Goal: Task Accomplishment & Management: Complete application form

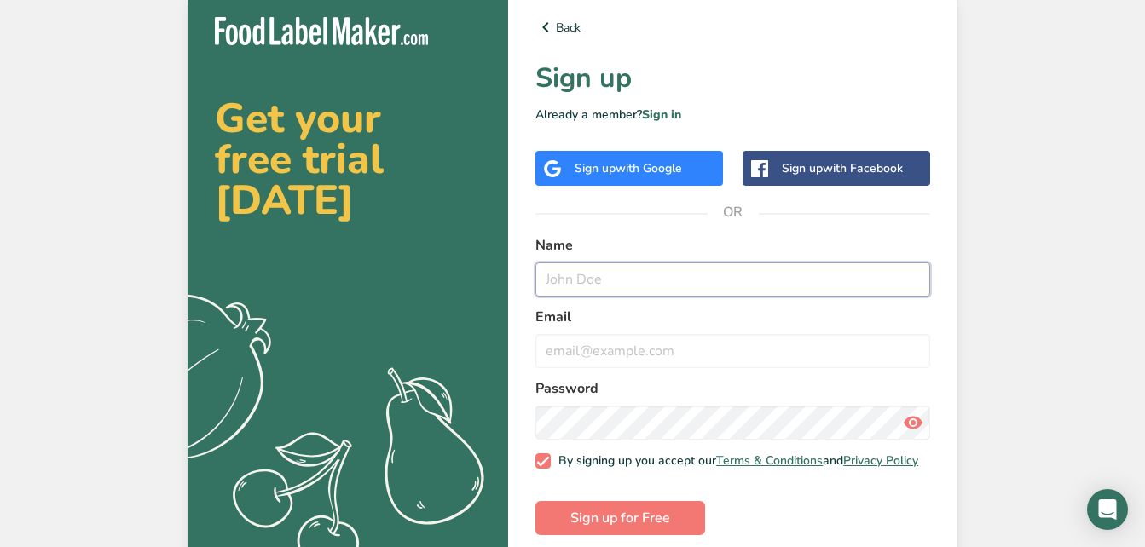
click at [581, 281] on input "text" at bounding box center [732, 280] width 395 height 34
type input "[PERSON_NAME]"
type input "[PERSON_NAME][EMAIL_ADDRESS][DOMAIN_NAME]"
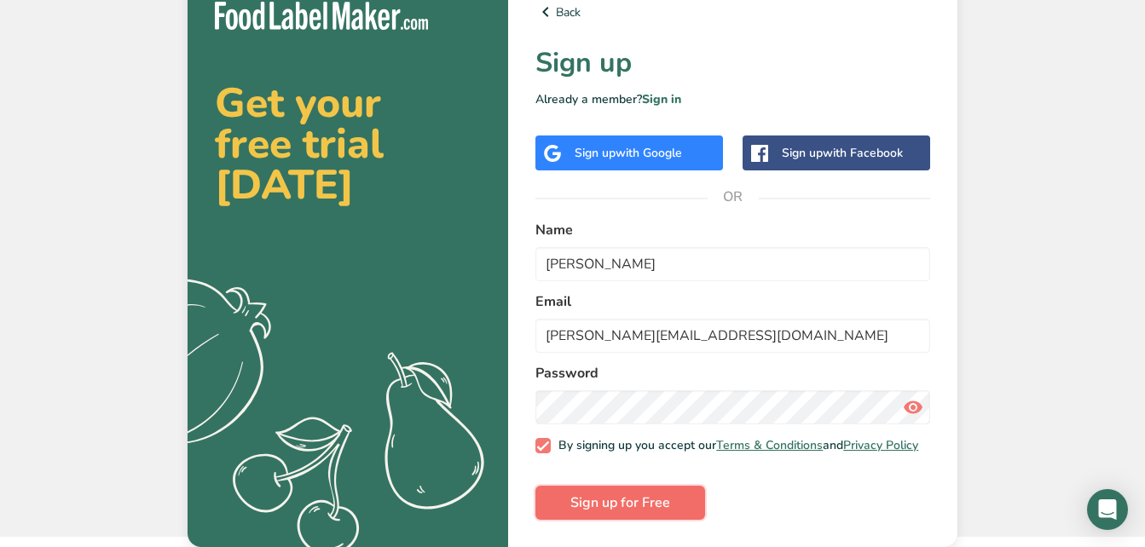
click at [600, 512] on span "Sign up for Free" at bounding box center [620, 503] width 100 height 20
click at [600, 500] on span "Sign up for Free" at bounding box center [620, 503] width 100 height 20
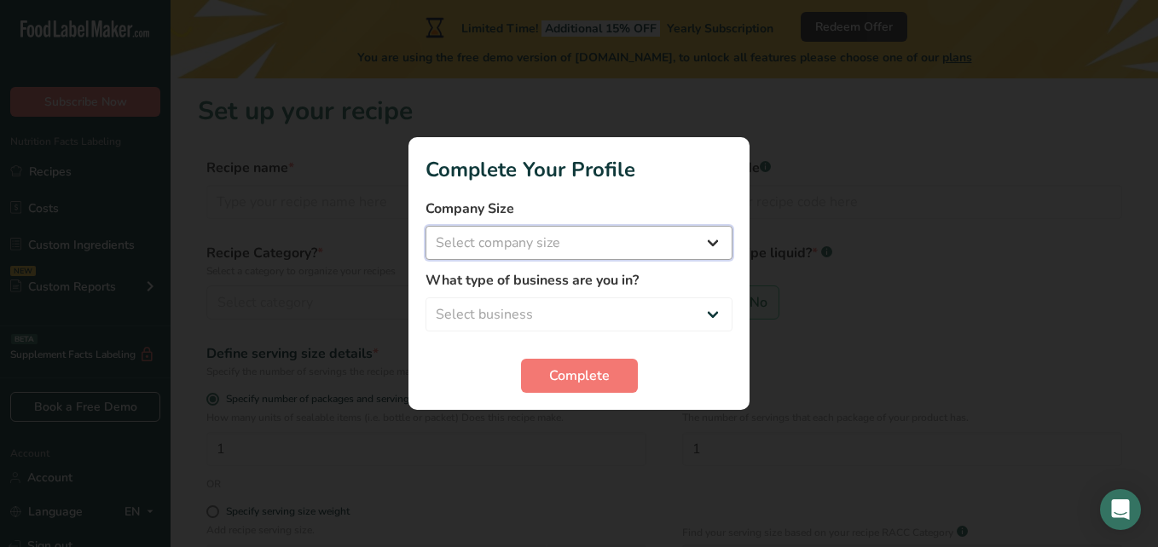
click at [551, 245] on select "Select company size Fewer than 10 Employees 10 to 50 Employees 51 to 500 Employ…" at bounding box center [578, 243] width 307 height 34
select select "1"
click at [425, 226] on select "Select company size Fewer than 10 Employees 10 to 50 Employees 51 to 500 Employ…" at bounding box center [578, 243] width 307 height 34
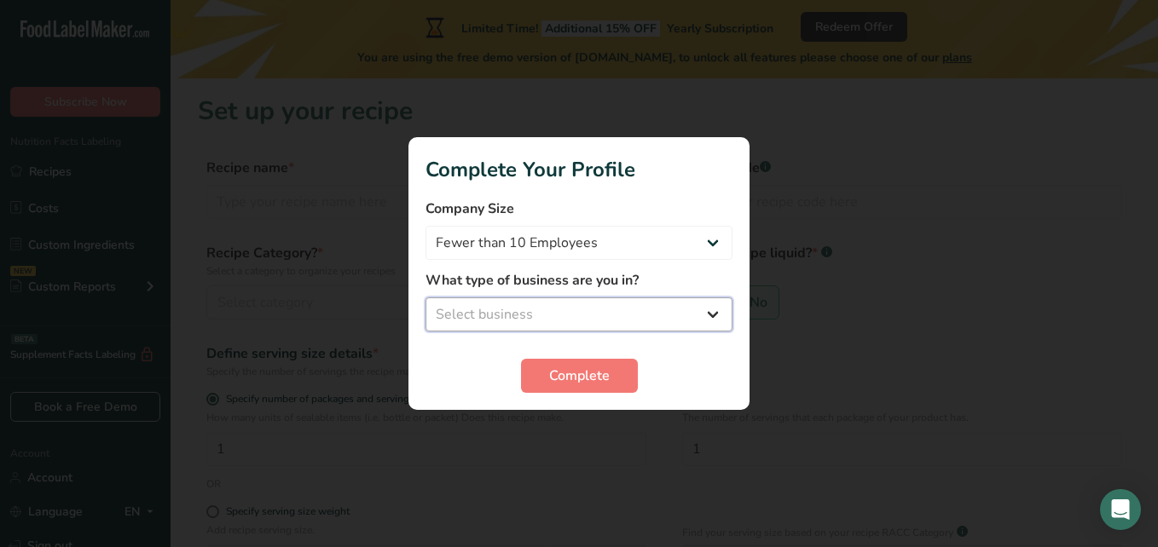
click at [720, 317] on select "Select business Packaged Food Manufacturer Restaurant & Cafe Bakery Meal Plans …" at bounding box center [578, 315] width 307 height 34
select select "8"
click at [425, 298] on select "Select business Packaged Food Manufacturer Restaurant & Cafe Bakery Meal Plans …" at bounding box center [578, 315] width 307 height 34
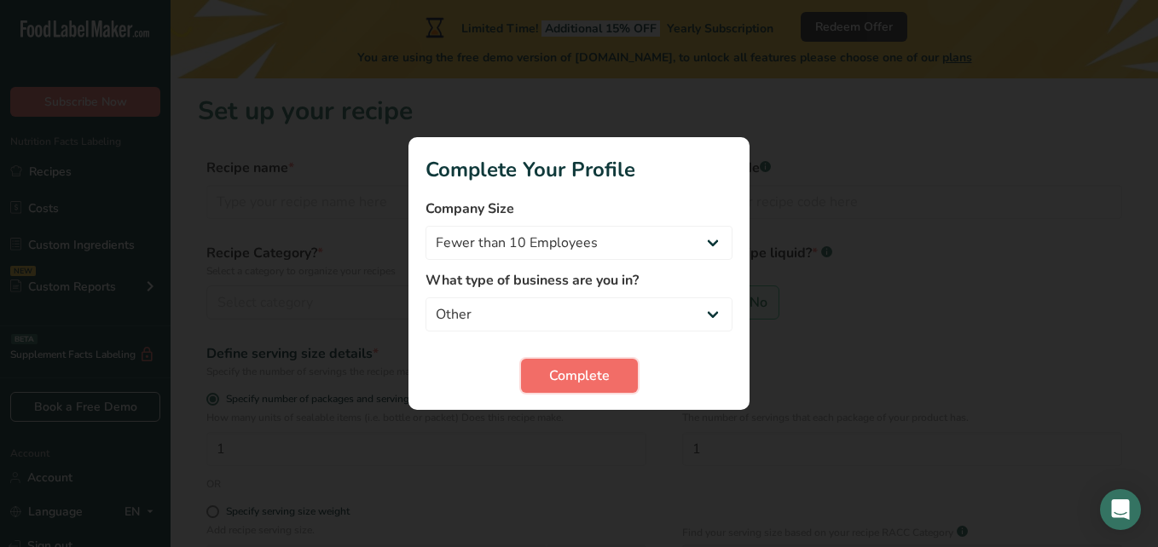
click at [559, 379] on span "Complete" at bounding box center [579, 376] width 61 height 20
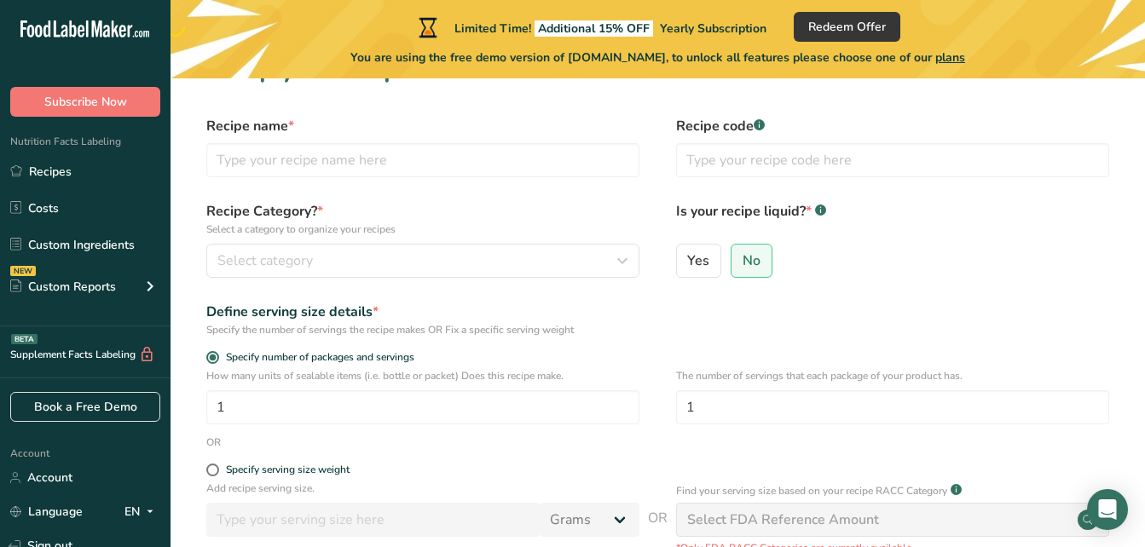
scroll to position [38, 0]
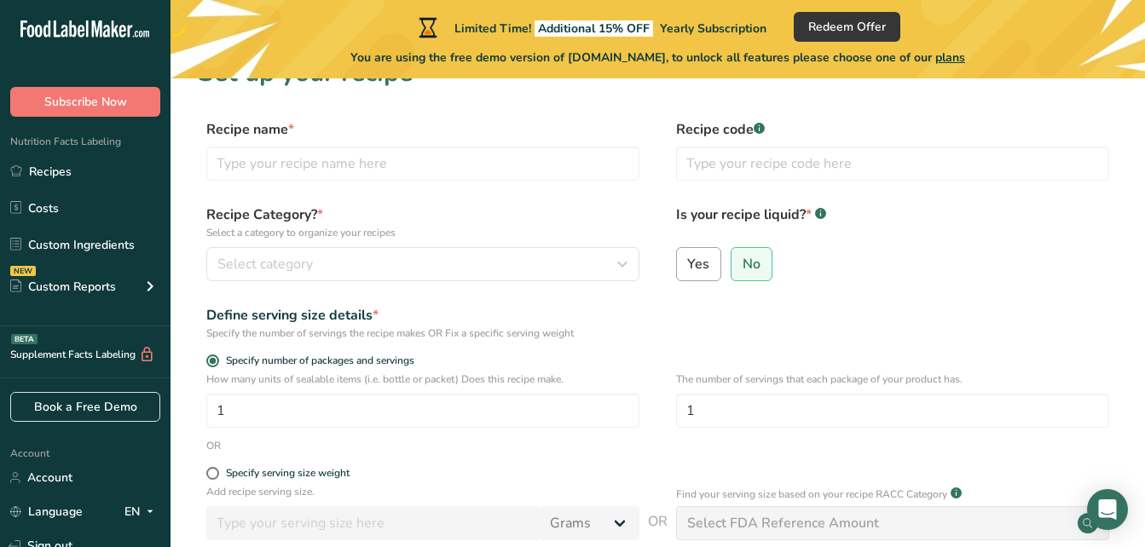
click at [697, 269] on span "Yes" at bounding box center [698, 264] width 22 height 17
click at [688, 269] on input "Yes" at bounding box center [682, 263] width 11 height 11
radio input "true"
radio input "false"
select select "22"
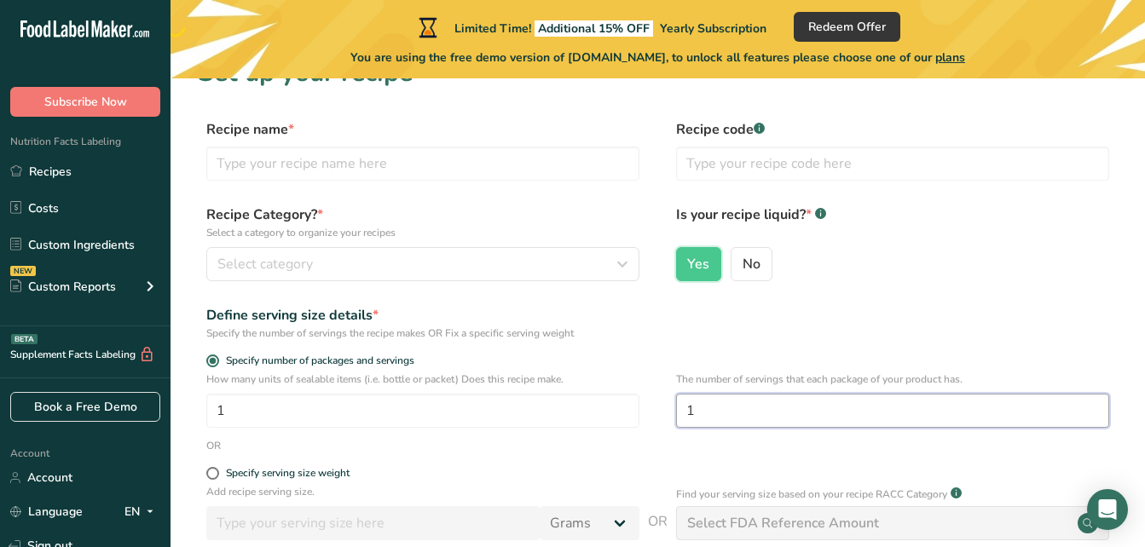
click at [741, 413] on input "1" at bounding box center [892, 411] width 433 height 34
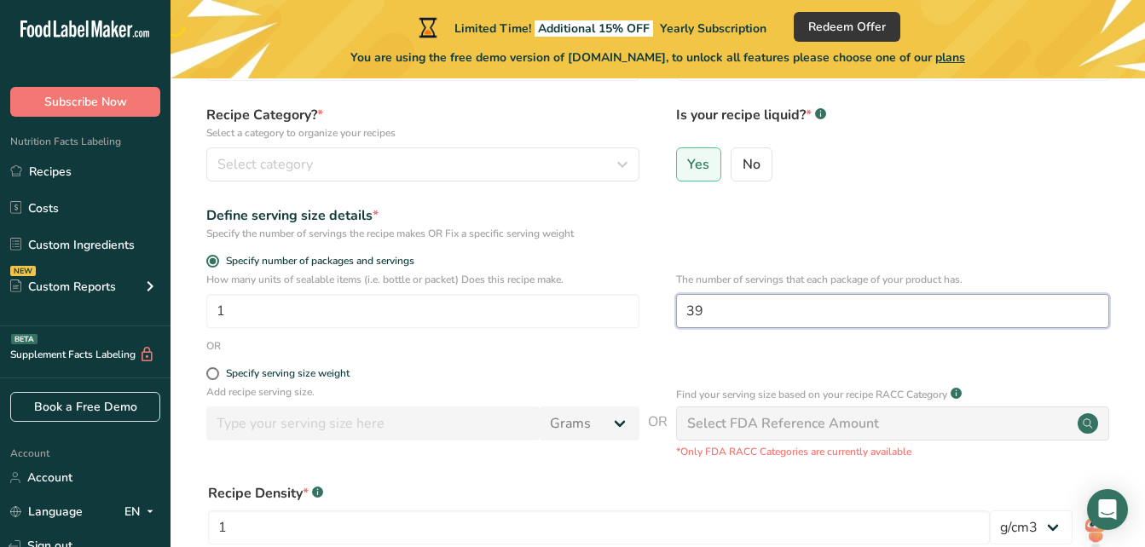
scroll to position [146, 0]
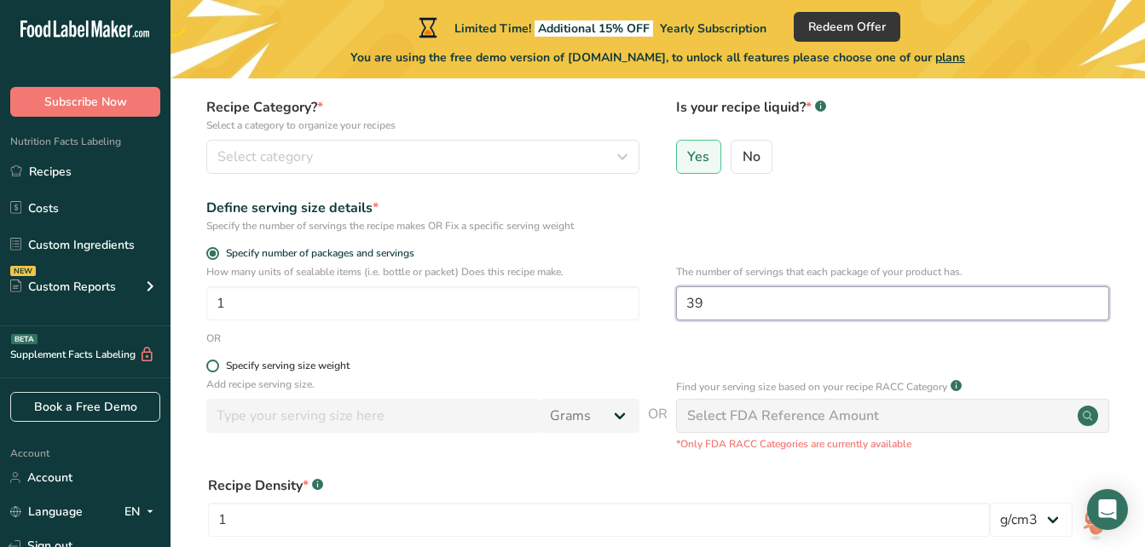
type input "39"
click at [212, 372] on span at bounding box center [212, 366] width 13 height 13
click at [212, 372] on input "Specify serving size weight" at bounding box center [211, 366] width 11 height 11
radio input "true"
radio input "false"
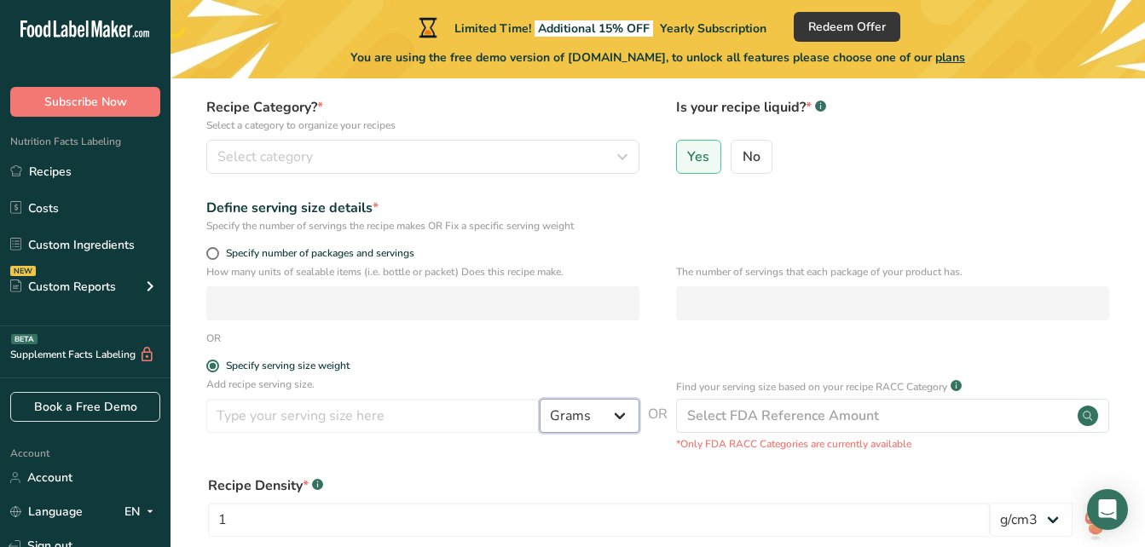
click at [617, 419] on select "Grams kg mg mcg lb oz l mL fl oz tbsp tsp cup qt gallon" at bounding box center [590, 416] width 100 height 34
select select "5"
click at [540, 399] on select "Grams kg mg mcg lb oz l mL fl oz tbsp tsp cup qt gallon" at bounding box center [590, 416] width 100 height 34
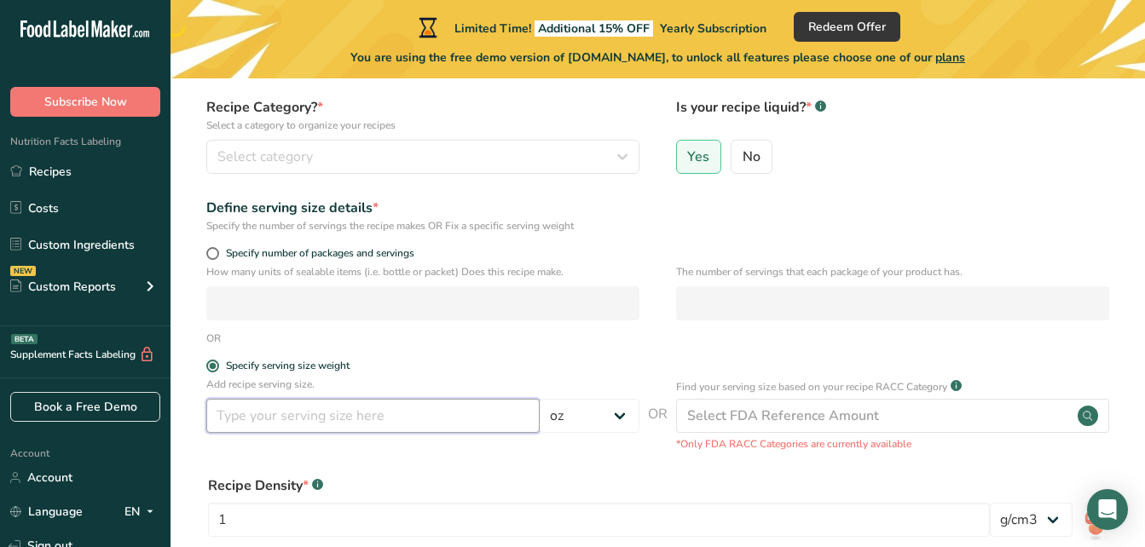
click at [234, 414] on input "number" at bounding box center [372, 416] width 333 height 34
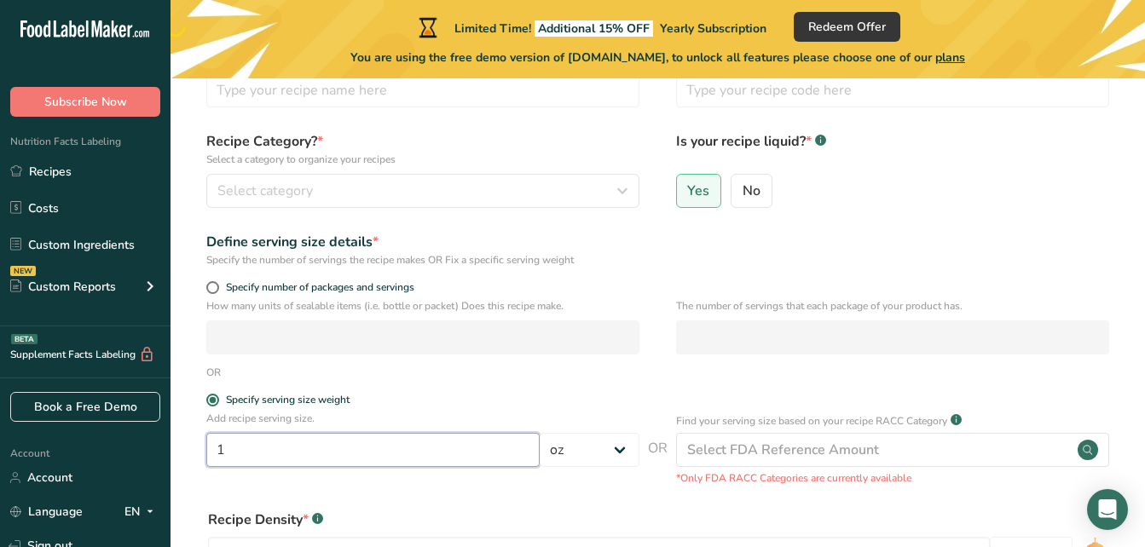
scroll to position [100, 0]
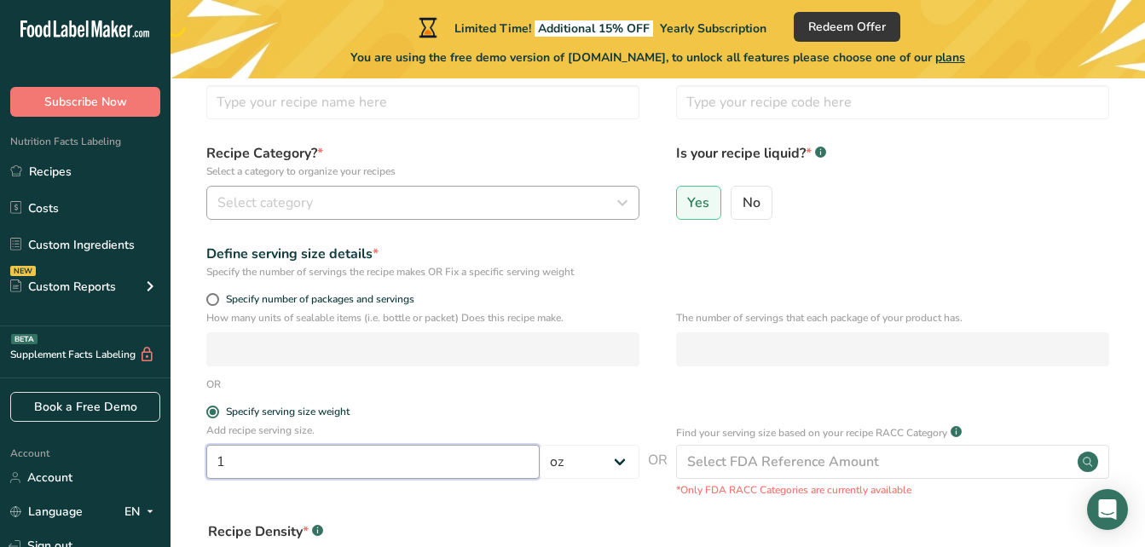
type input "1"
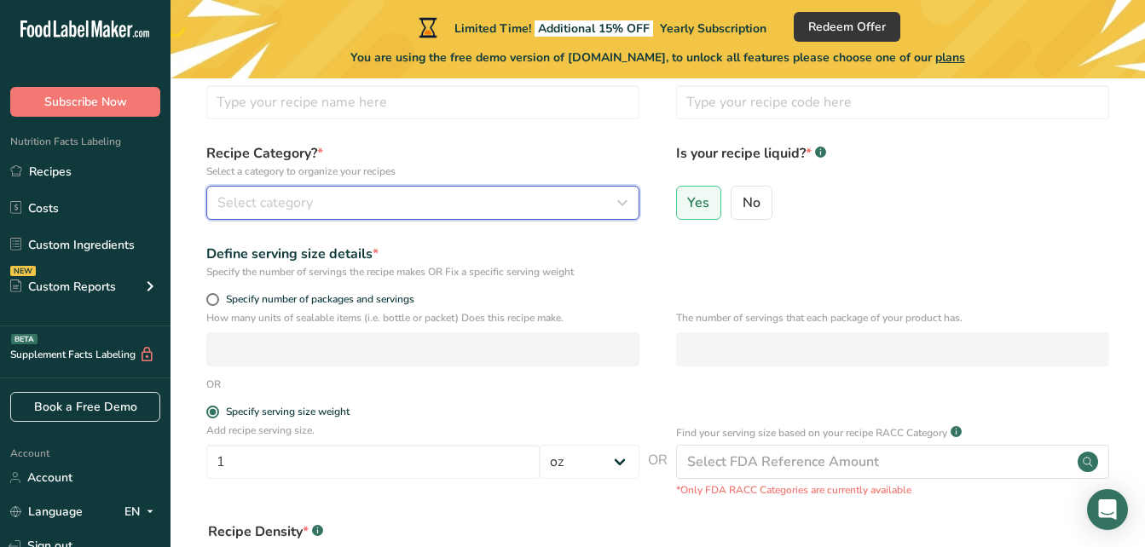
click at [625, 204] on icon "button" at bounding box center [622, 203] width 20 height 31
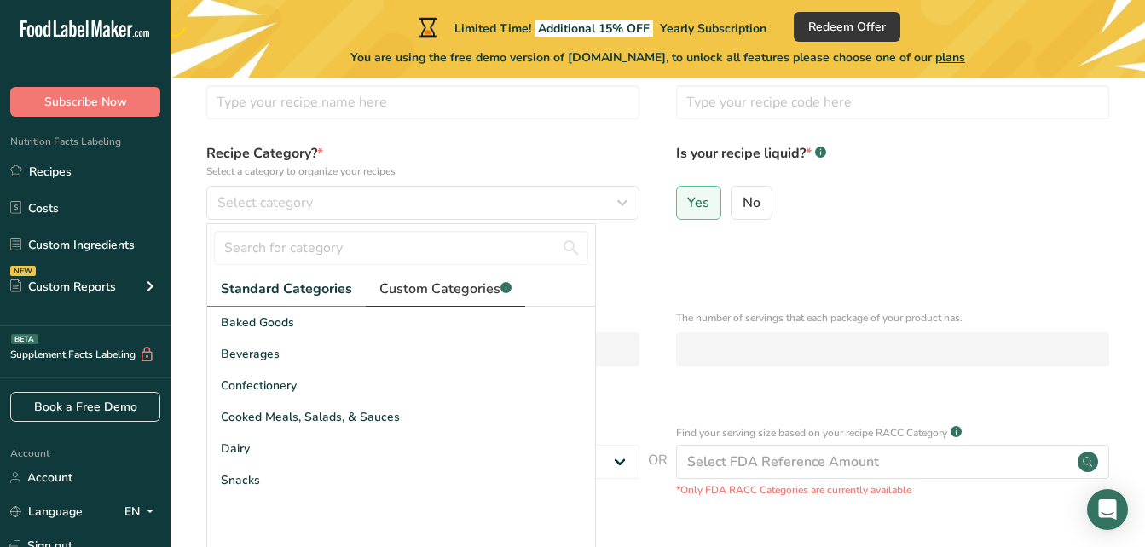
click at [441, 287] on span "Custom Categories .a-a{fill:#347362;}.b-a{fill:#fff;}" at bounding box center [445, 289] width 132 height 20
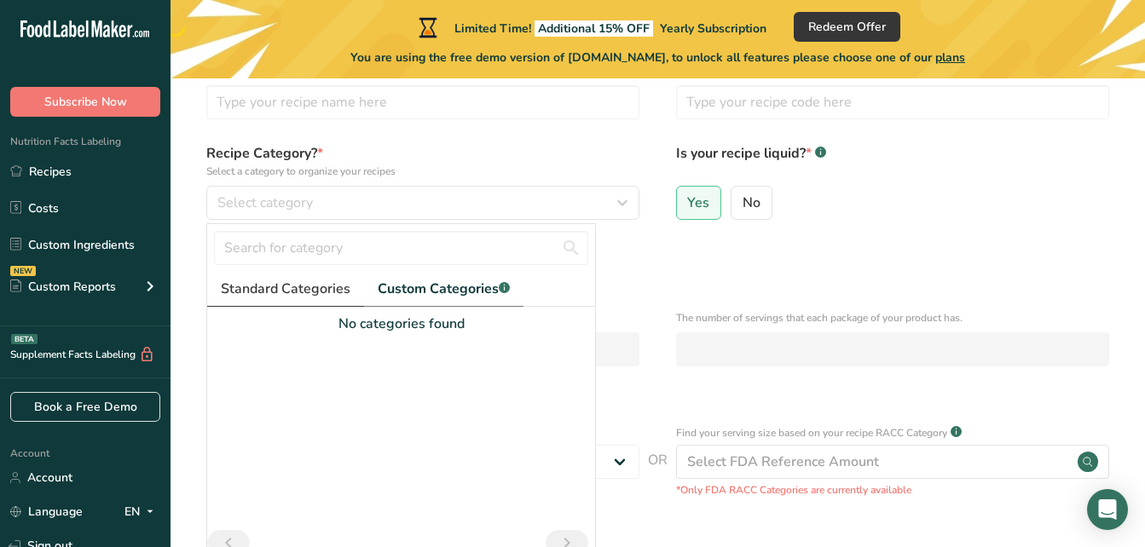
click at [310, 294] on span "Standard Categories" at bounding box center [286, 289] width 130 height 20
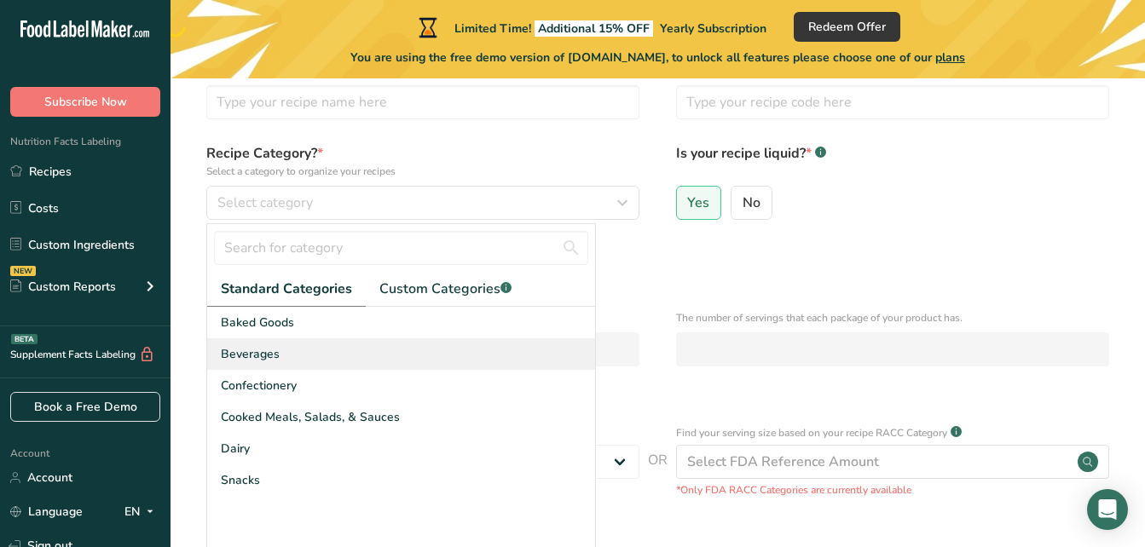
click at [249, 355] on span "Beverages" at bounding box center [250, 354] width 59 height 18
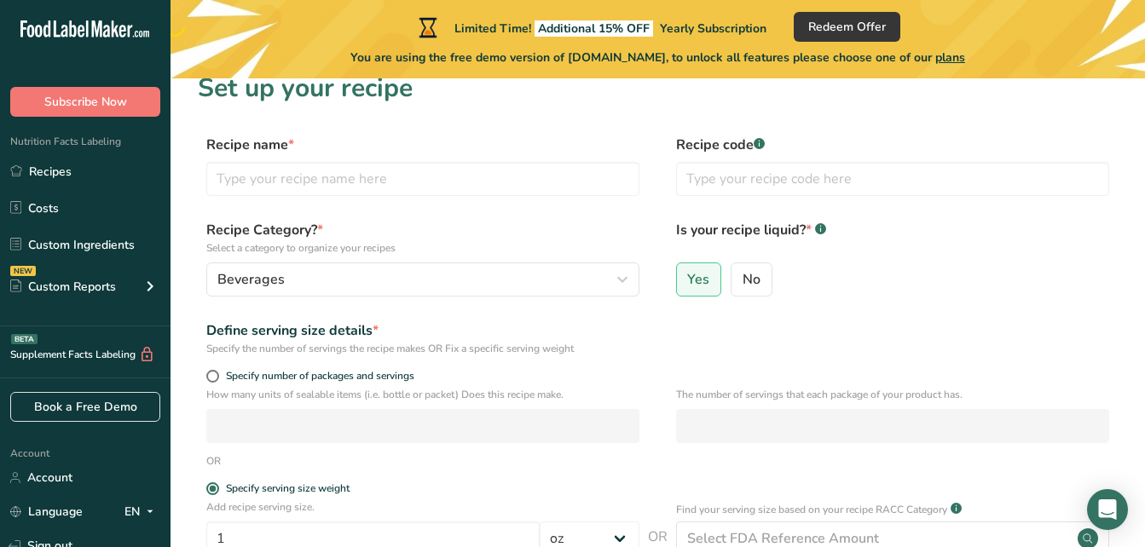
scroll to position [0, 0]
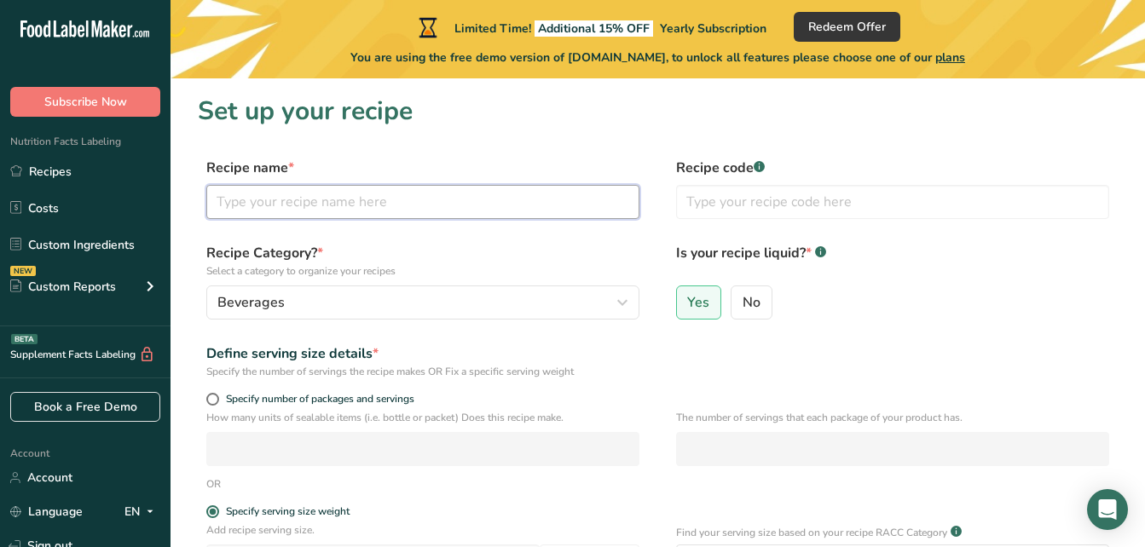
click at [253, 209] on input "text" at bounding box center [422, 202] width 433 height 34
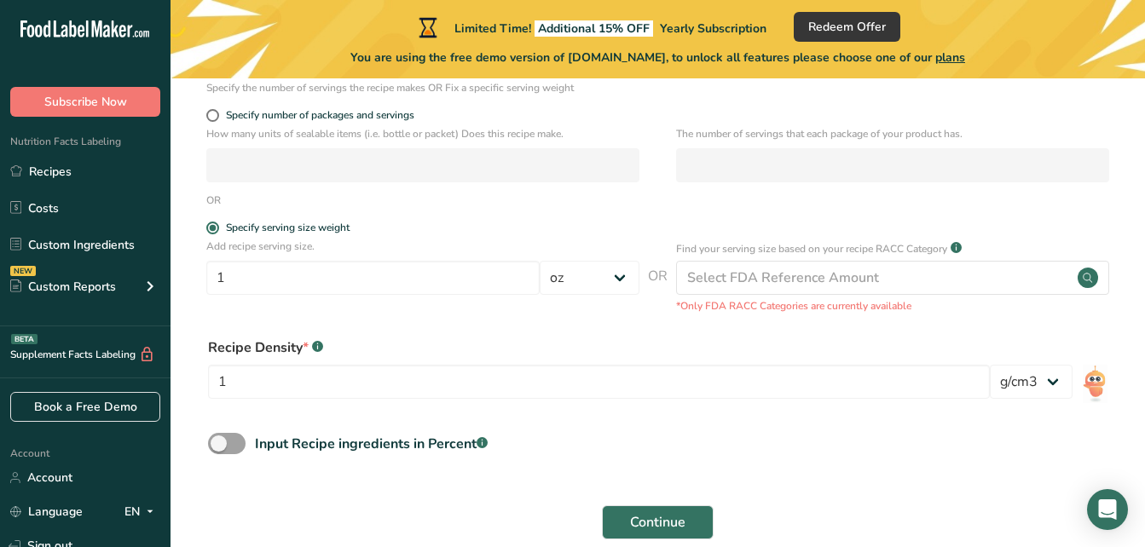
scroll to position [293, 0]
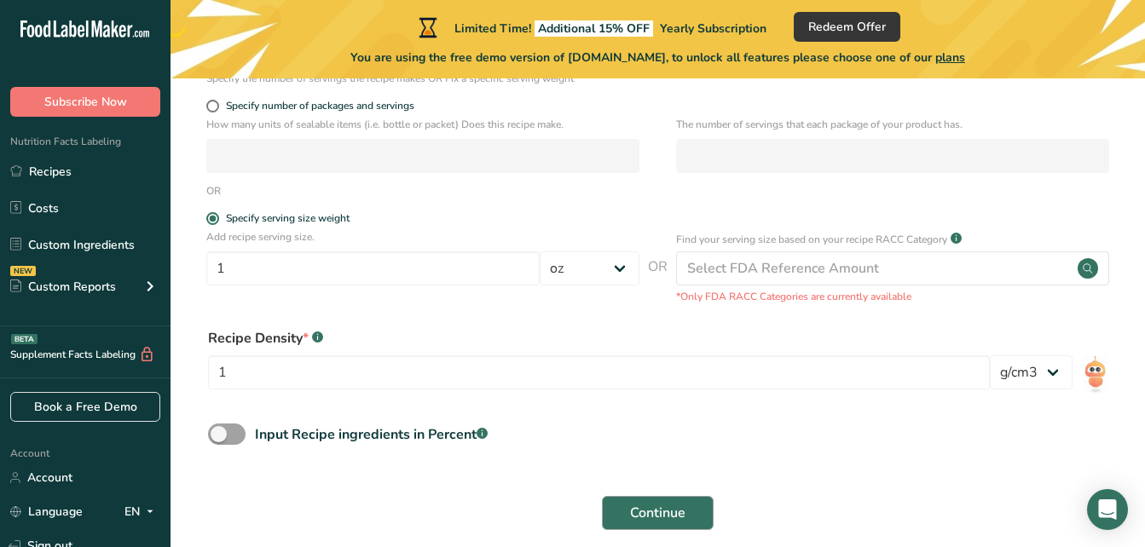
type input "Gray Duck 1.75L Nutrition Panel"
click at [642, 511] on span "Continue" at bounding box center [657, 513] width 55 height 20
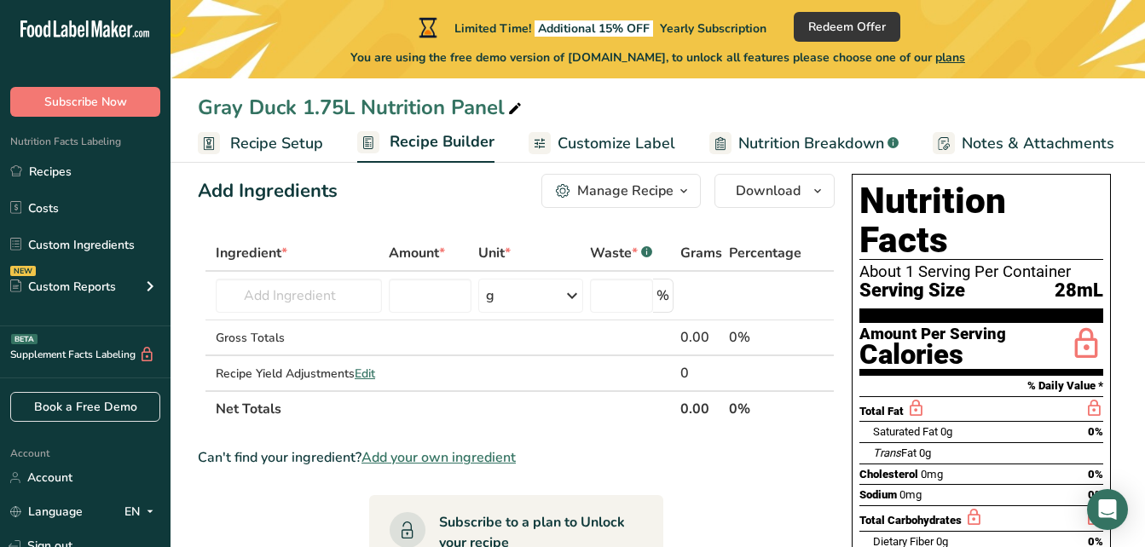
scroll to position [26, 0]
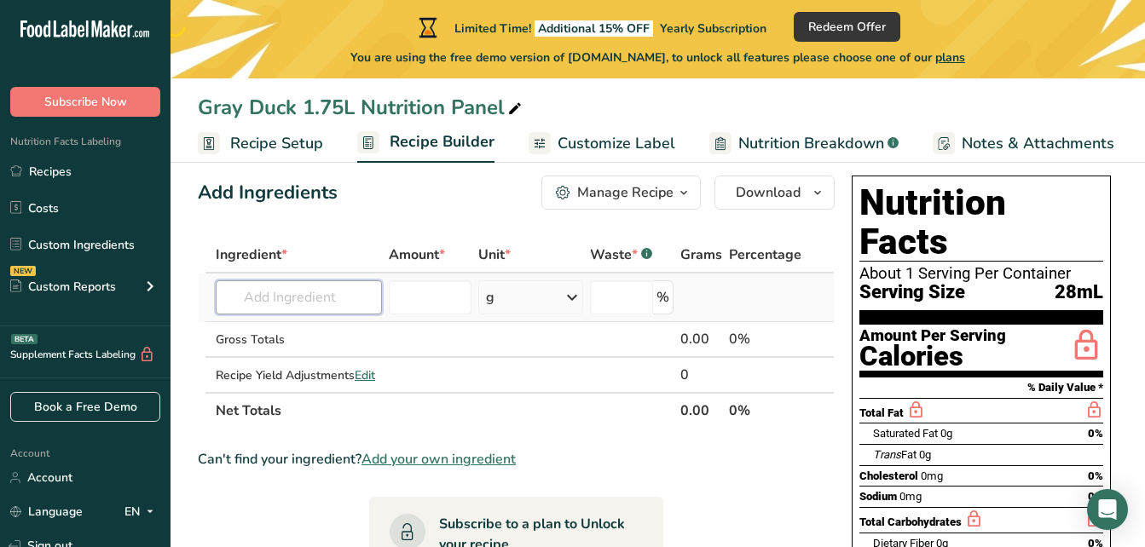
click at [305, 306] on input "text" at bounding box center [299, 298] width 166 height 34
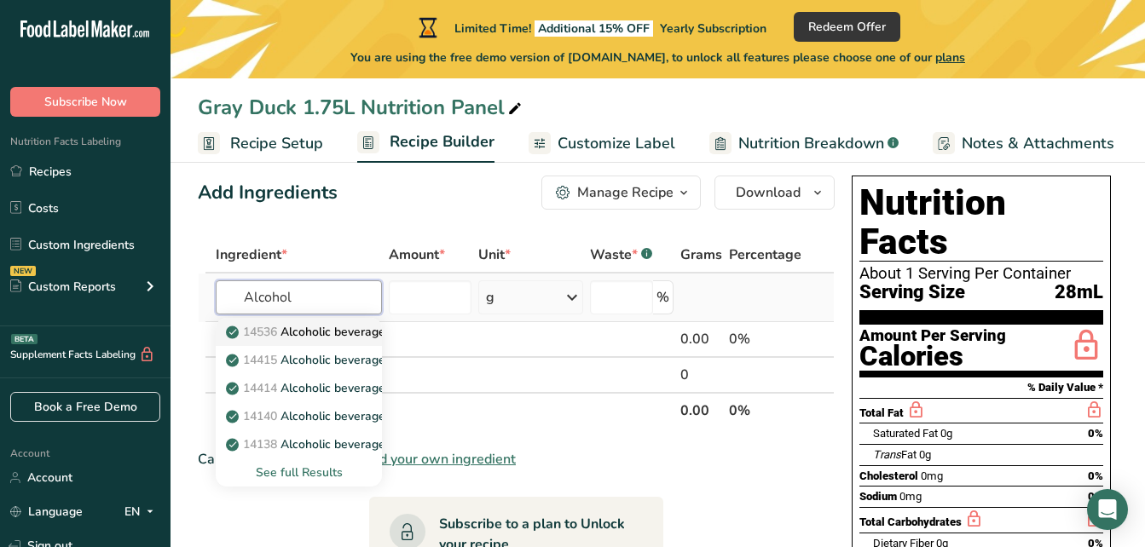
type input "Alcohol"
click at [321, 327] on p "14536 Alcoholic beverage, wine, dessert, dry" at bounding box center [358, 332] width 258 height 18
type input "Alcoholic beverage, wine, dessert, dry"
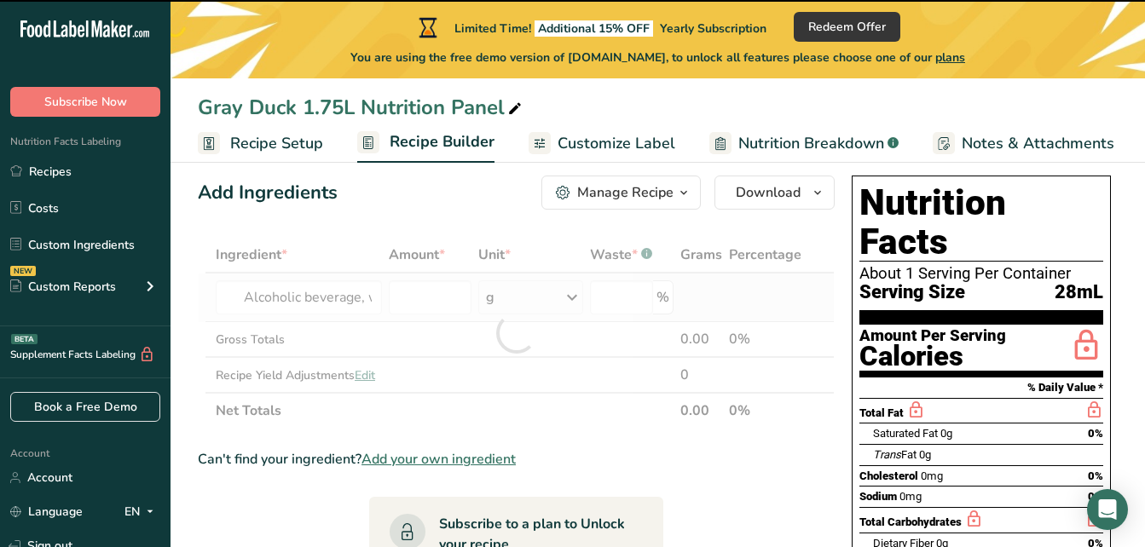
type input "0"
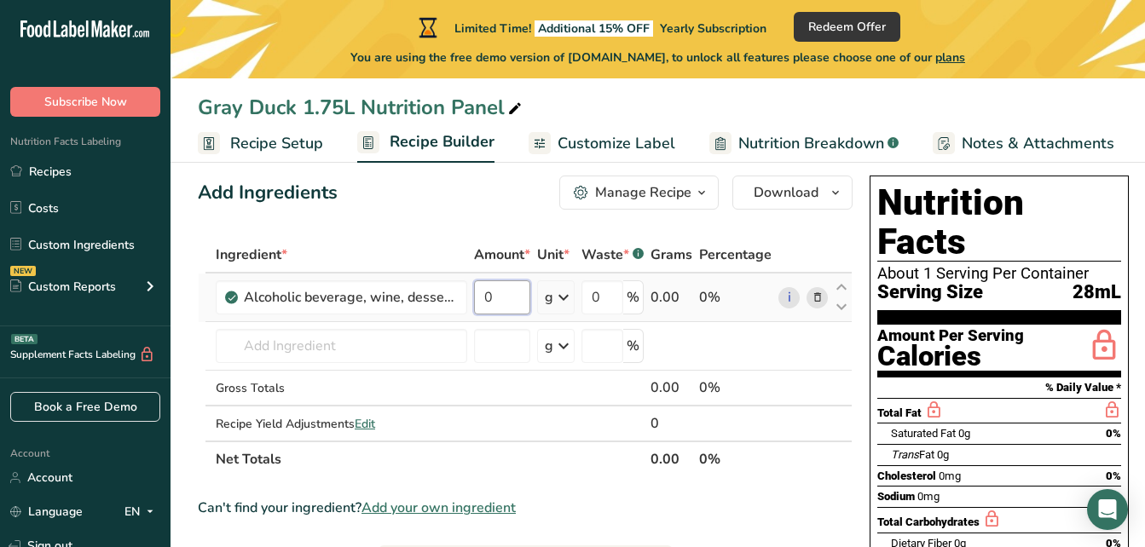
click at [511, 303] on input "0" at bounding box center [502, 298] width 56 height 34
type input "1"
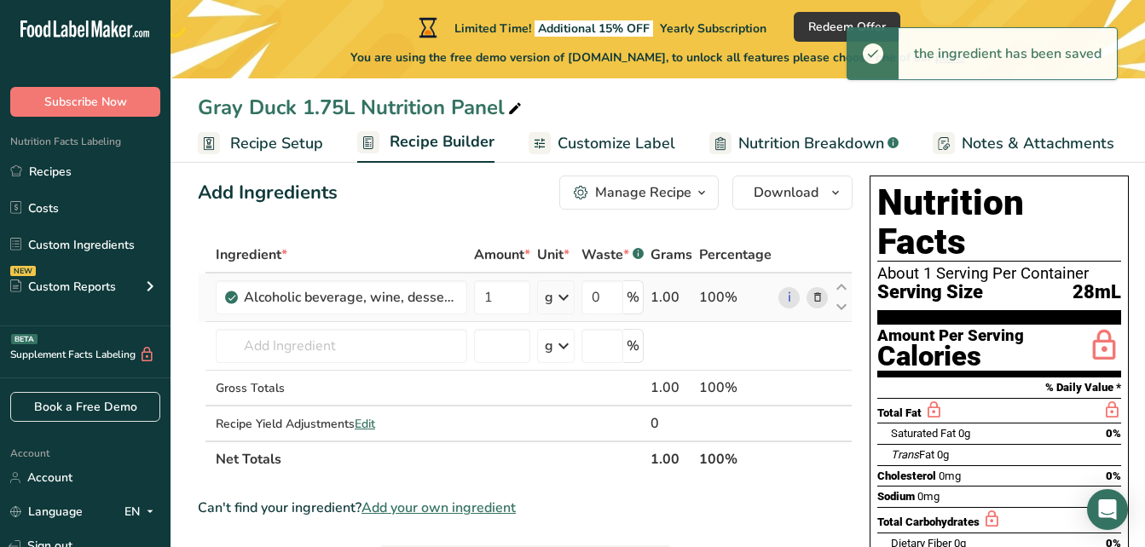
click at [566, 294] on icon at bounding box center [563, 297] width 20 height 31
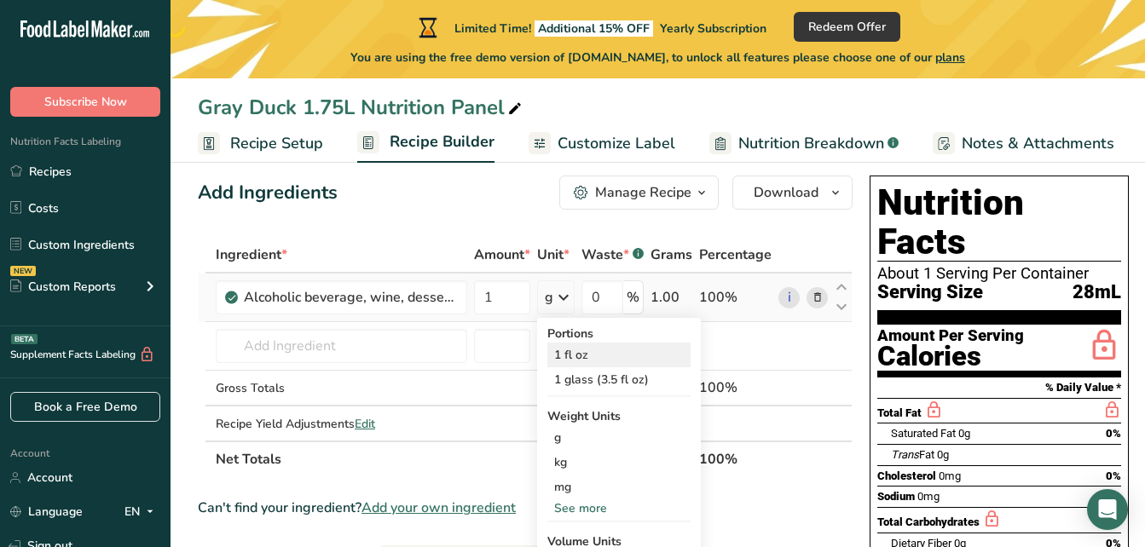
click at [569, 357] on div "1 fl oz" at bounding box center [618, 355] width 143 height 25
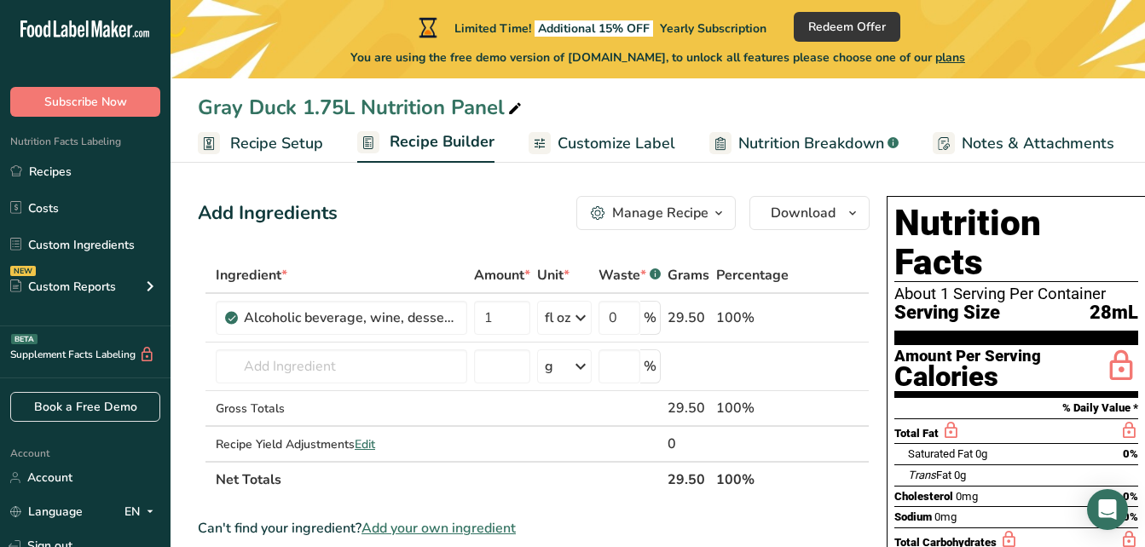
scroll to position [0, 0]
